Goal: Transaction & Acquisition: Purchase product/service

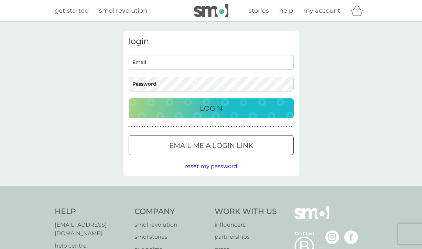
click at [71, 9] on span "get started" at bounding box center [72, 11] width 34 height 8
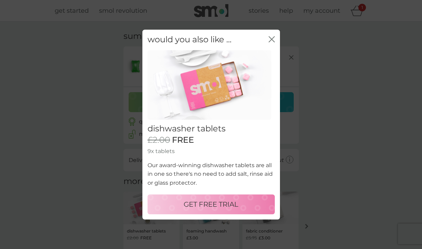
click at [272, 39] on icon "close" at bounding box center [273, 39] width 3 height 6
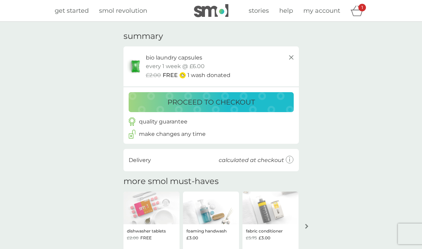
click at [212, 102] on p "proceed to checkout" at bounding box center [211, 102] width 87 height 11
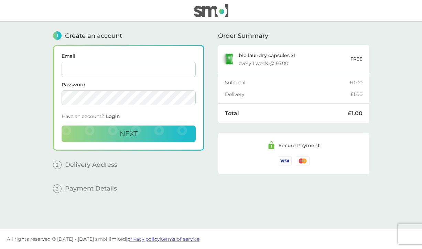
click at [144, 70] on input "Email" at bounding box center [129, 69] width 134 height 15
type input "[EMAIL_ADDRESS][DOMAIN_NAME]"
click at [170, 132] on button "Next" at bounding box center [129, 134] width 134 height 17
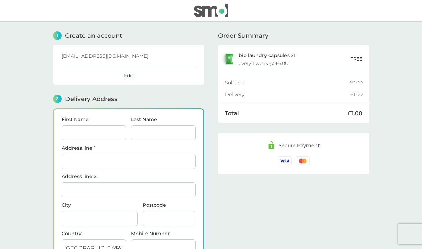
click at [89, 139] on input "First Name" at bounding box center [94, 132] width 65 height 15
